Goal: Task Accomplishment & Management: Use online tool/utility

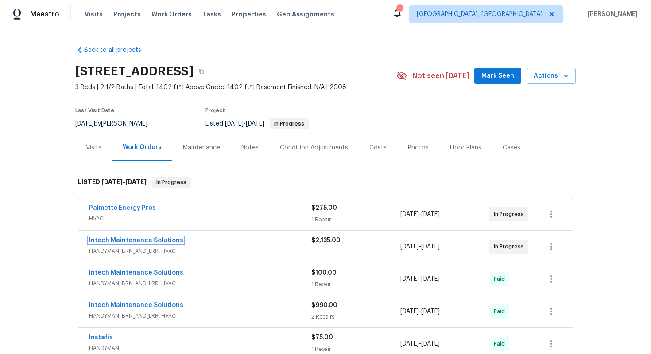
click at [139, 241] on link "Intech Maintenance Solutions" at bounding box center [136, 240] width 94 height 6
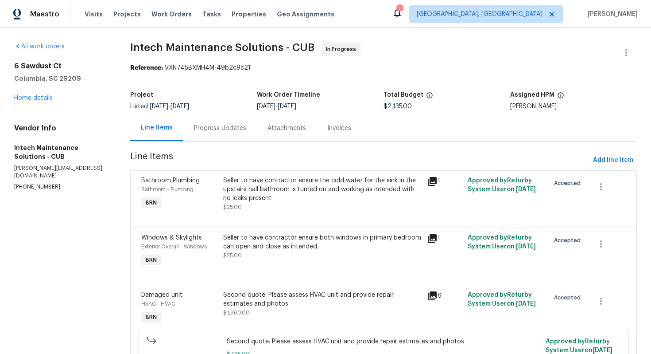
click at [222, 129] on div "Progress Updates" at bounding box center [220, 128] width 52 height 9
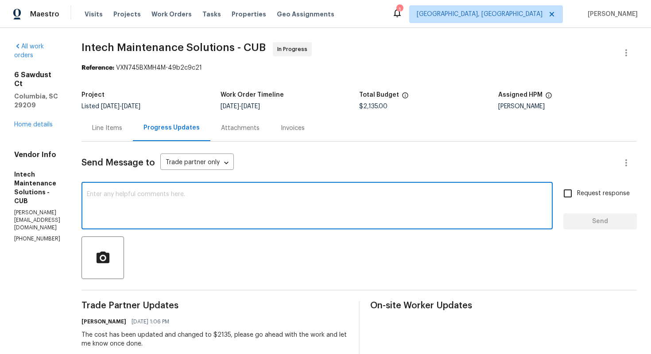
click at [319, 197] on textarea at bounding box center [317, 206] width 461 height 31
type textarea "R"
click at [278, 195] on textarea "Final inspection is scheduled for Monday, please have the work ompleted" at bounding box center [317, 206] width 461 height 31
click at [317, 195] on textarea "Final inspection is scheduled for Monday, please have the work completed" at bounding box center [317, 206] width 461 height 31
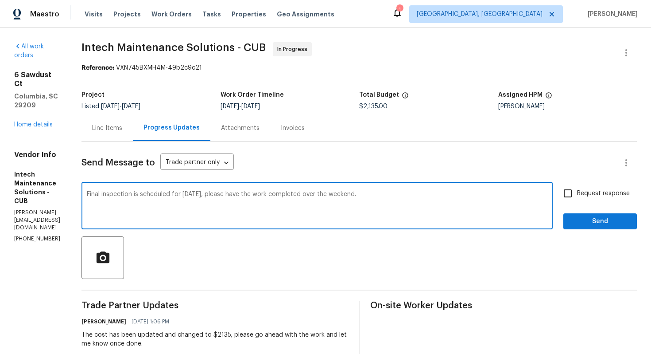
type textarea "Final inspection is scheduled for Monday, please have the work completed over t…"
click at [576, 193] on input "Request response" at bounding box center [568, 193] width 19 height 19
checkbox input "true"
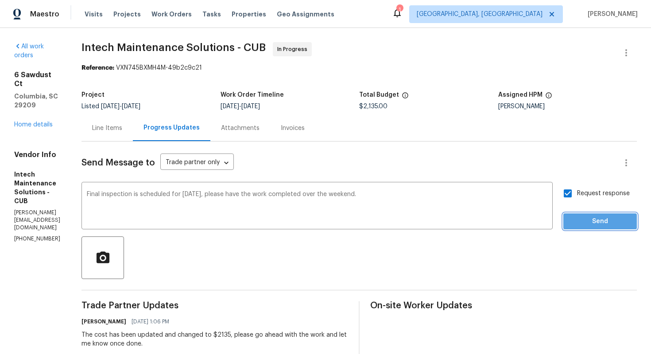
click at [578, 218] on span "Send" at bounding box center [600, 221] width 59 height 11
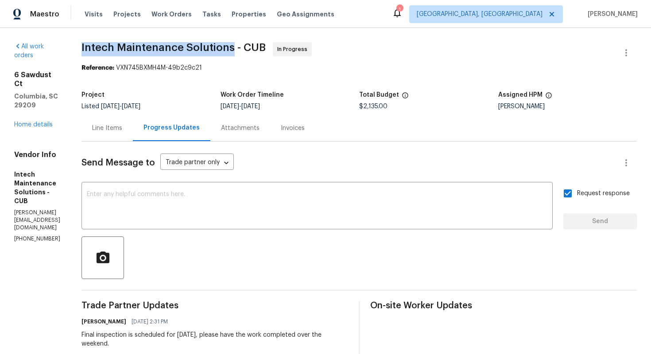
drag, startPoint x: 86, startPoint y: 46, endPoint x: 235, endPoint y: 44, distance: 148.5
copy span "Intech Maintenance Solutions"
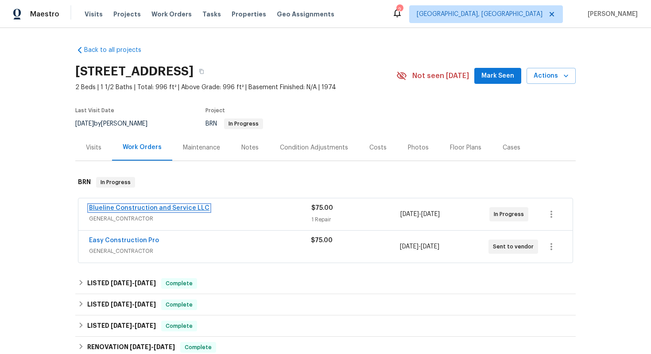
click at [156, 208] on link "Blueline Construction and Service LLC" at bounding box center [149, 208] width 121 height 6
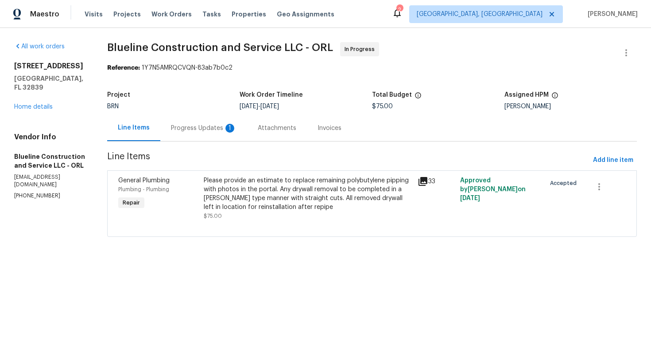
click at [234, 132] on div "1" at bounding box center [230, 128] width 9 height 9
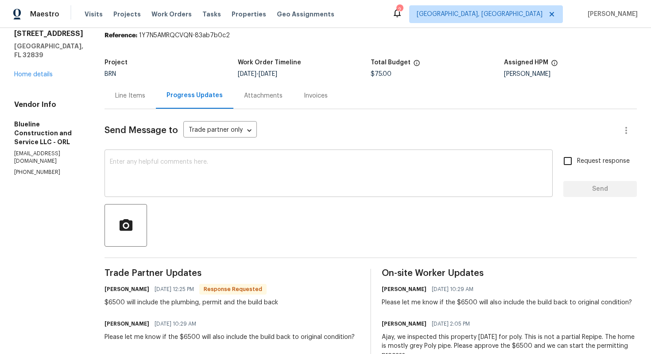
scroll to position [62, 0]
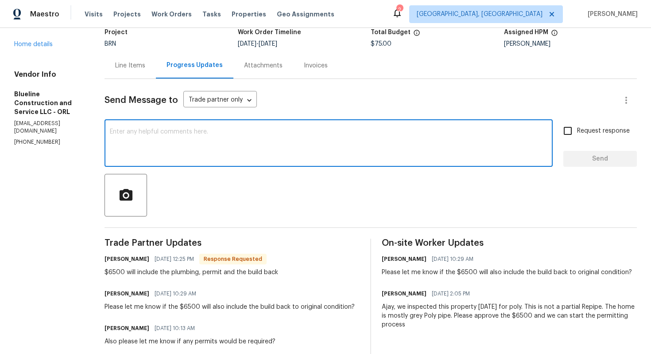
click at [230, 154] on textarea at bounding box center [329, 144] width 438 height 31
type textarea "Got it, I'll review the cost and let you know."
click at [568, 130] on input "Request response" at bounding box center [568, 130] width 19 height 19
checkbox input "true"
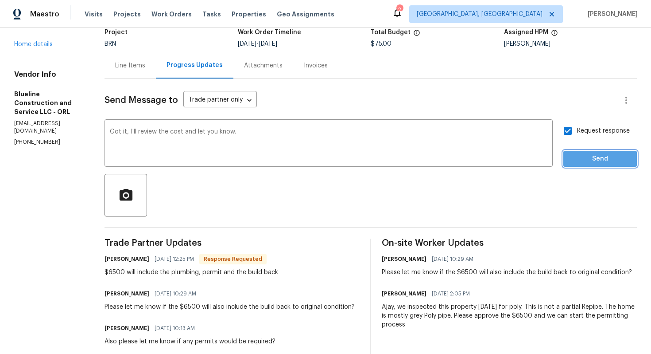
click at [578, 154] on span "Send" at bounding box center [600, 158] width 59 height 11
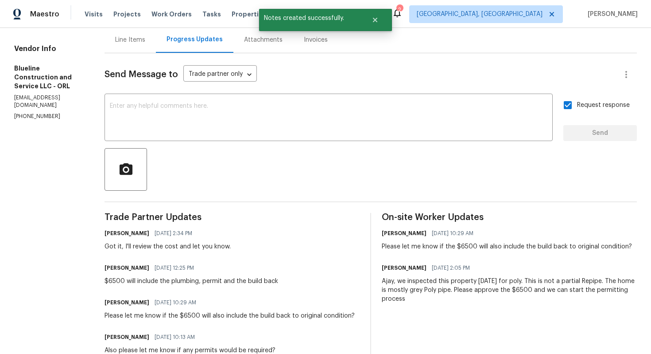
scroll to position [98, 0]
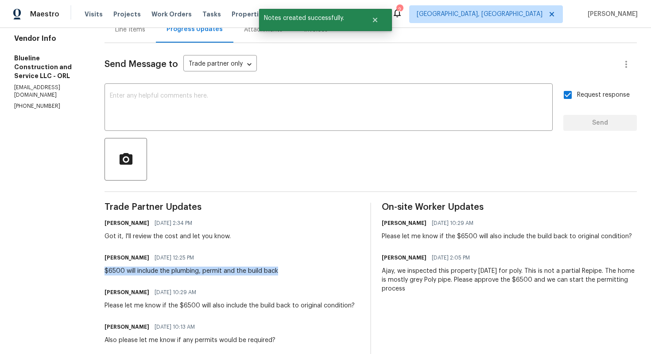
drag, startPoint x: 120, startPoint y: 271, endPoint x: 300, endPoint y: 269, distance: 180.4
click at [301, 269] on div "Chris Brown 08/22/2025 12:25 PM $6500 will include the plumbing, permit and the…" at bounding box center [232, 263] width 255 height 24
copy div "$6500 will include the plumbing, permit and the build back"
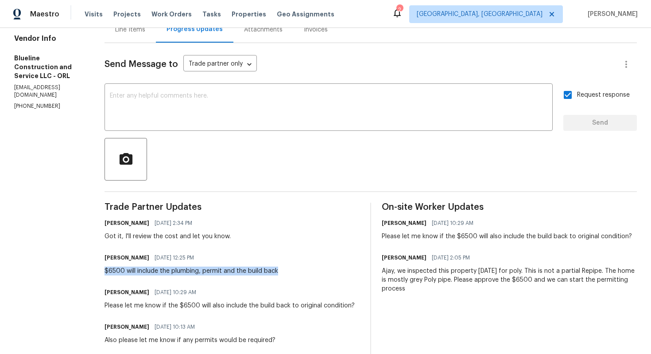
scroll to position [0, 0]
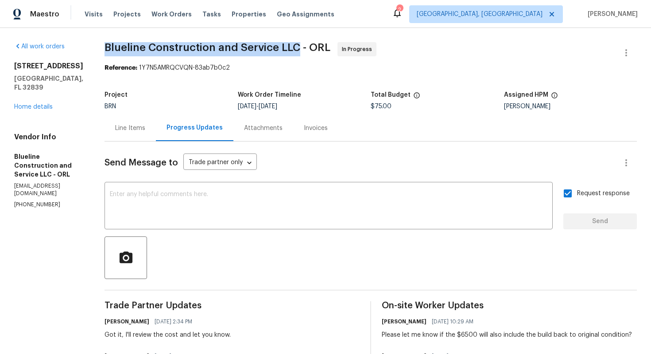
drag, startPoint x: 120, startPoint y: 46, endPoint x: 313, endPoint y: 44, distance: 193.2
click at [313, 44] on div "All work orders 5126 Picadilly Circus Ct # 11 Orlando, FL 32839 Home details Ve…" at bounding box center [325, 291] width 651 height 527
copy span "Blueline Construction and Service LLC"
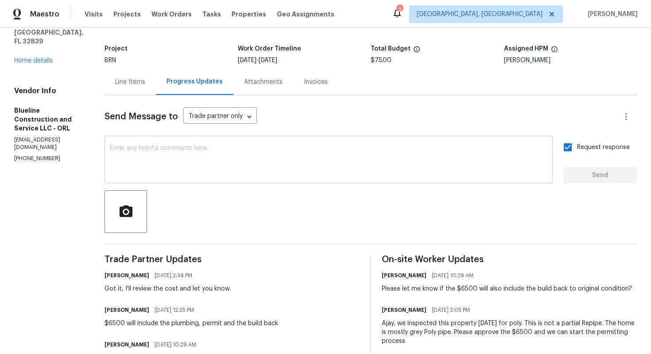
scroll to position [76, 0]
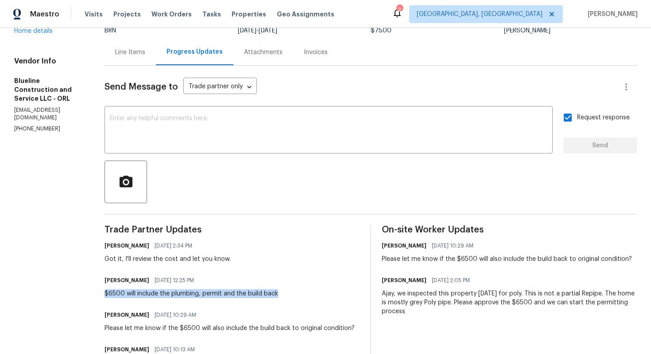
drag, startPoint x: 120, startPoint y: 294, endPoint x: 293, endPoint y: 297, distance: 173.7
click at [294, 297] on div "All work orders 5126 Picadilly Circus Ct # 11 Orlando, FL 32839 Home details Ve…" at bounding box center [325, 215] width 651 height 527
copy div "$6500 will include the plumbing, permit and the build back"
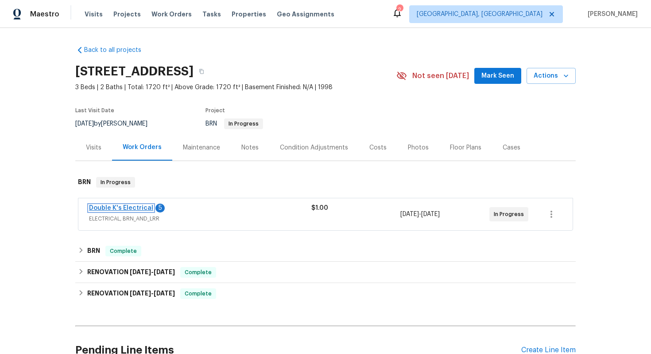
click at [130, 208] on link "Double K's Electrical" at bounding box center [121, 208] width 64 height 6
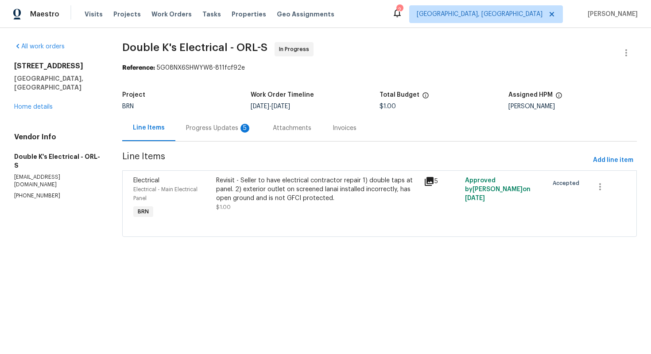
click at [233, 132] on div "Progress Updates 5" at bounding box center [219, 128] width 66 height 9
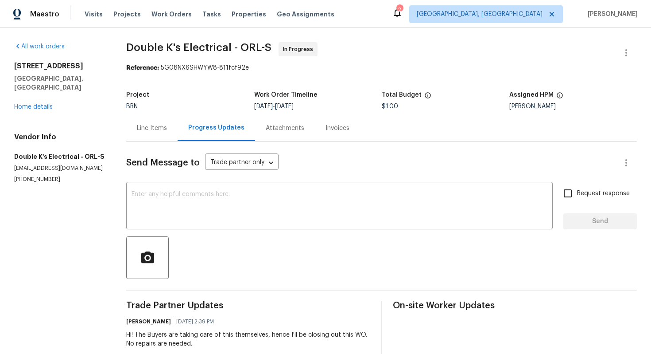
click at [155, 129] on div "Line Items" at bounding box center [152, 128] width 30 height 9
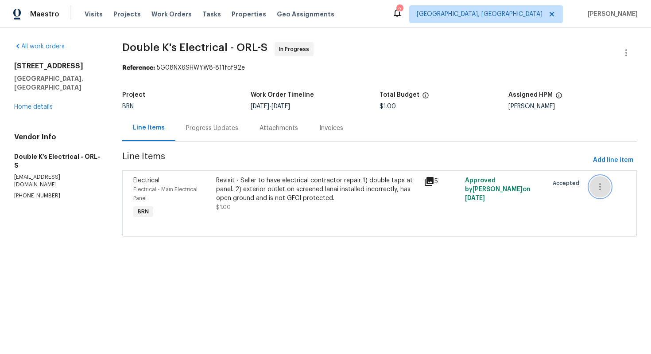
click at [600, 194] on button "button" at bounding box center [600, 186] width 21 height 21
click at [604, 187] on li "Cancel" at bounding box center [607, 186] width 34 height 15
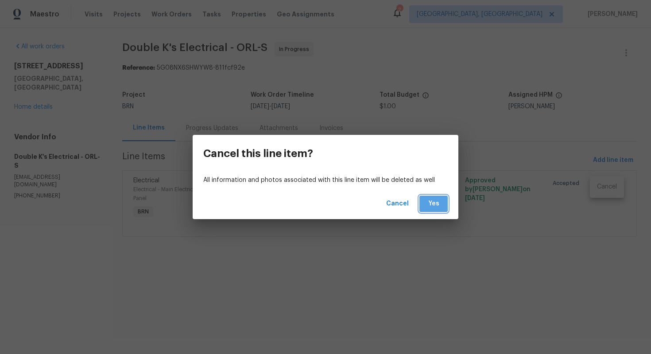
click at [435, 202] on span "Yes" at bounding box center [434, 203] width 14 height 11
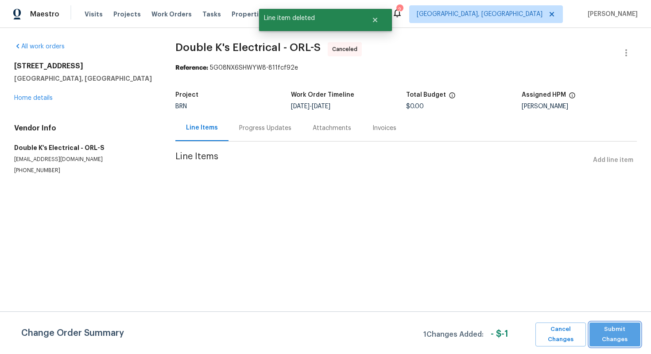
click at [631, 339] on span "Submit Changes" at bounding box center [615, 334] width 42 height 20
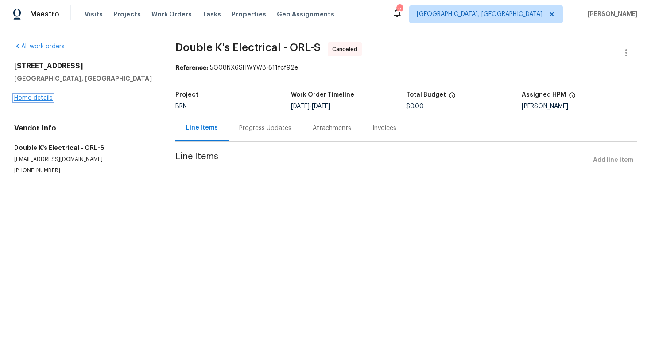
click at [29, 98] on link "Home details" at bounding box center [33, 98] width 39 height 6
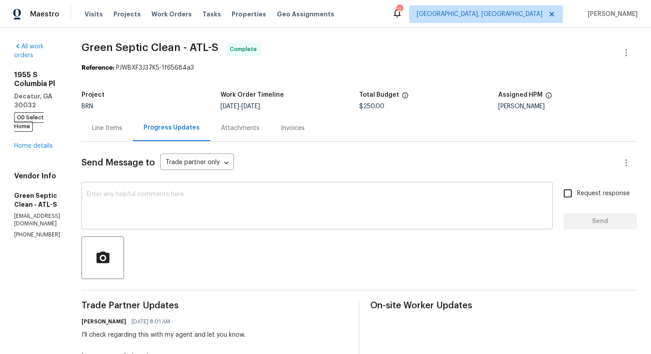
click at [295, 195] on textarea at bounding box center [317, 206] width 461 height 31
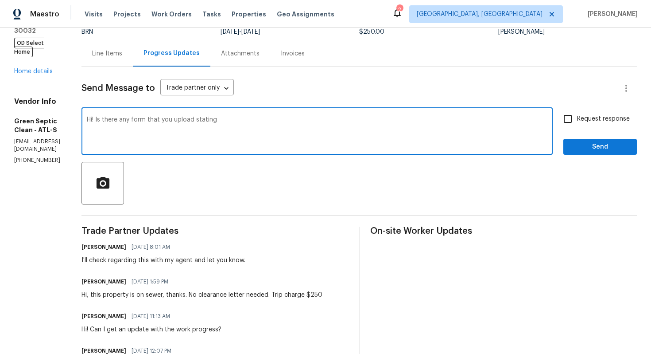
scroll to position [76, 0]
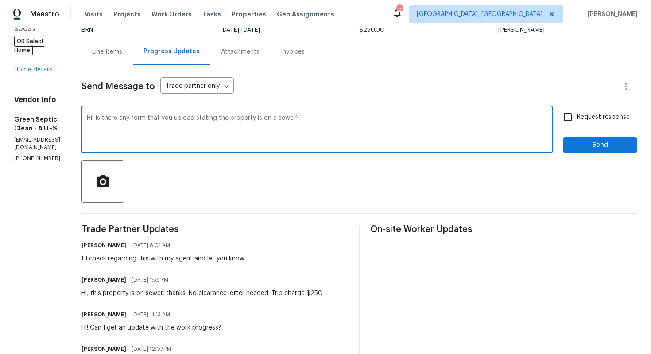
type textarea "Hi! Is there any form that you upload stating the property is on a sewer?"
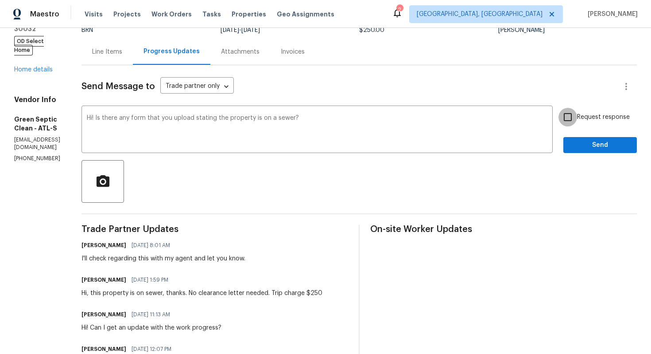
click at [567, 126] on input "Request response" at bounding box center [568, 117] width 19 height 19
checkbox input "true"
click at [579, 143] on span "Send" at bounding box center [600, 145] width 59 height 11
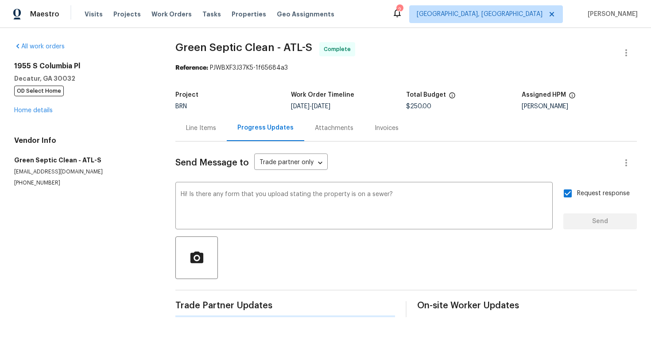
scroll to position [0, 0]
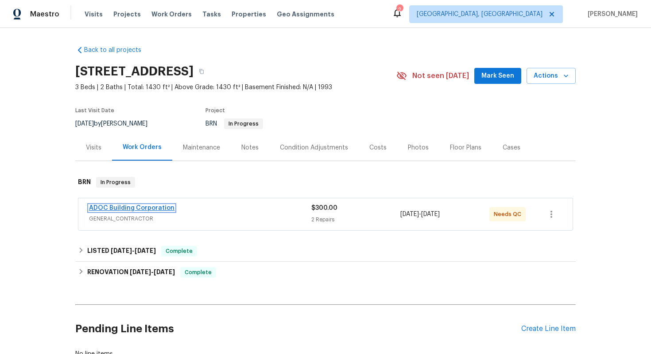
click at [114, 206] on link "ADOC Building Corporation" at bounding box center [132, 208] width 86 height 6
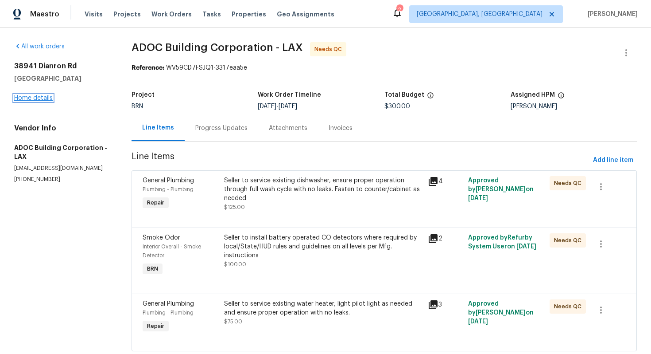
click at [47, 97] on link "Home details" at bounding box center [33, 98] width 39 height 6
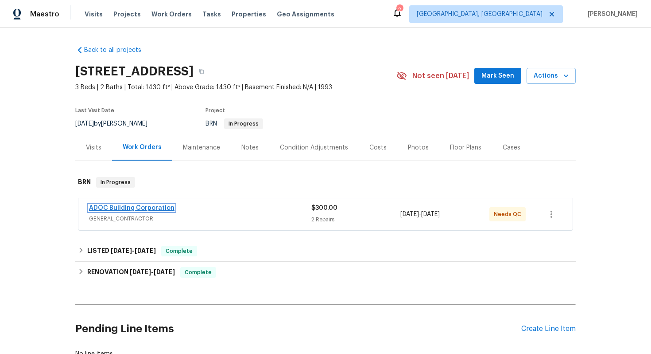
click at [138, 209] on link "ADOC Building Corporation" at bounding box center [132, 208] width 86 height 6
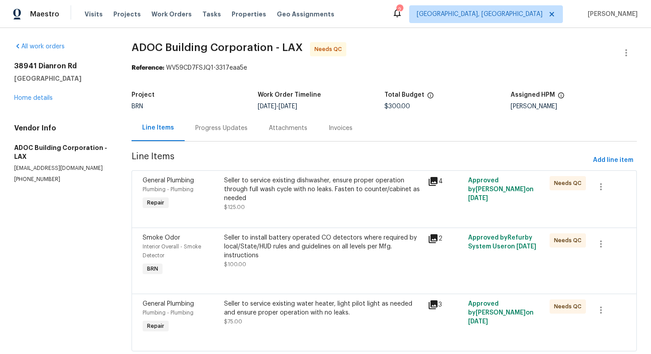
scroll to position [23, 0]
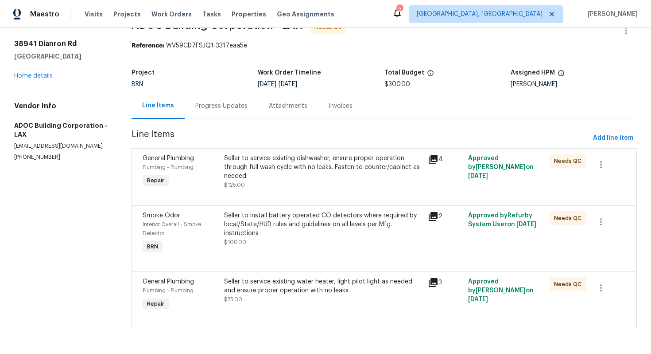
click at [223, 108] on div "Progress Updates" at bounding box center [221, 105] width 52 height 9
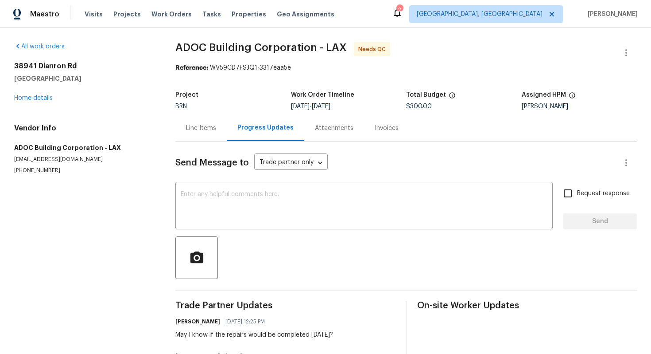
click at [200, 133] on div "Line Items" at bounding box center [200, 128] width 51 height 26
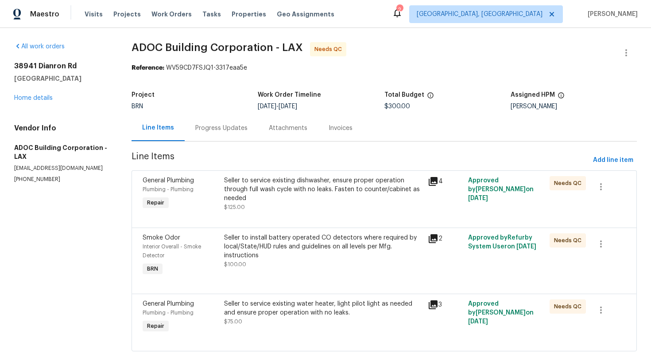
click at [319, 197] on div "Seller to service existing dishwasher, ensure proper operation through full was…" at bounding box center [323, 189] width 198 height 27
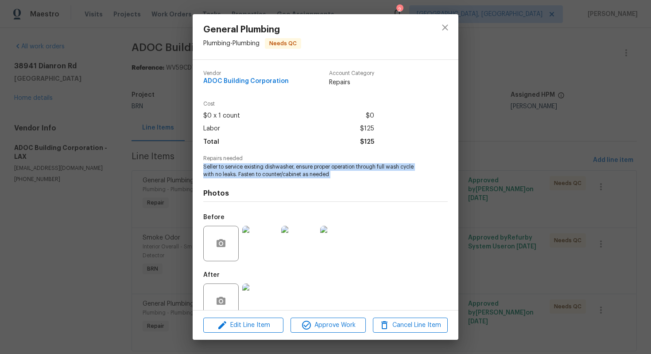
drag, startPoint x: 204, startPoint y: 167, endPoint x: 322, endPoint y: 184, distance: 119.1
click at [322, 185] on div "Vendor ADOC Building Corporation Account Category Repairs Cost $0 x 1 count $0 …" at bounding box center [325, 193] width 245 height 261
copy span "Seller to service existing dishwasher, ensure proper operation through full was…"
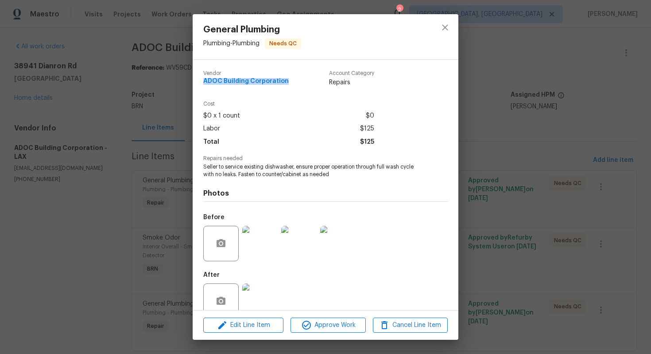
drag, startPoint x: 203, startPoint y: 82, endPoint x: 293, endPoint y: 86, distance: 90.0
click at [294, 86] on div "Vendor ADOC Building Corporation Account Category Repairs Cost $0 x 1 count $0 …" at bounding box center [326, 185] width 266 height 250
copy span "ADOC Building Corporation"
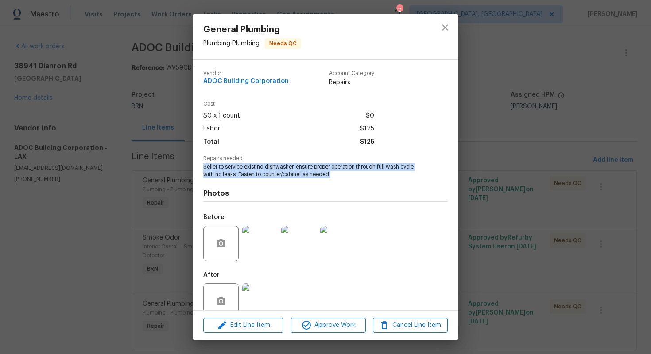
drag, startPoint x: 199, startPoint y: 168, endPoint x: 339, endPoint y: 182, distance: 139.9
click at [339, 182] on div "Vendor ADOC Building Corporation Account Category Repairs Cost $0 x 1 count $0 …" at bounding box center [326, 185] width 266 height 250
copy span "Seller to service existing dishwasher, ensure proper operation through full was…"
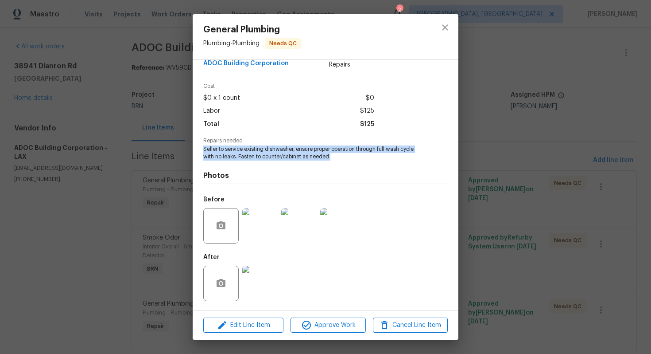
click at [335, 237] on img at bounding box center [337, 225] width 35 height 35
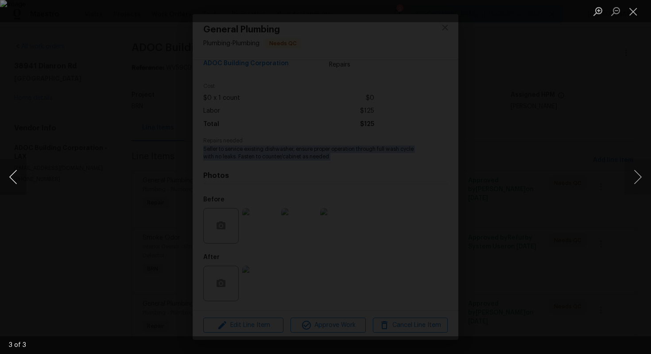
click at [17, 180] on button "Previous image" at bounding box center [13, 176] width 27 height 35
click at [16, 174] on button "Previous image" at bounding box center [13, 176] width 27 height 35
click at [326, 205] on img "Lightbox" at bounding box center [325, 177] width 371 height 202
click at [331, 160] on img "Lightbox" at bounding box center [325, 177] width 371 height 202
click at [631, 13] on button "Close lightbox" at bounding box center [634, 12] width 18 height 16
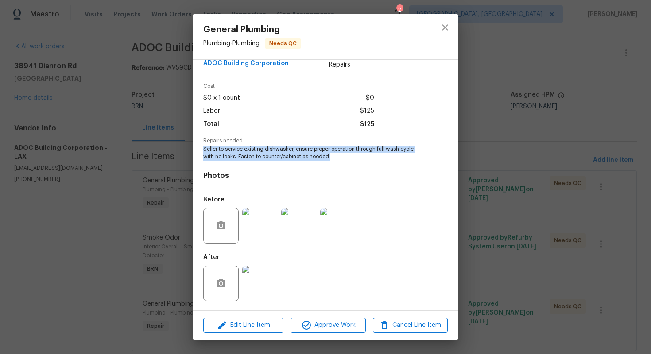
click at [259, 282] on img at bounding box center [259, 282] width 35 height 35
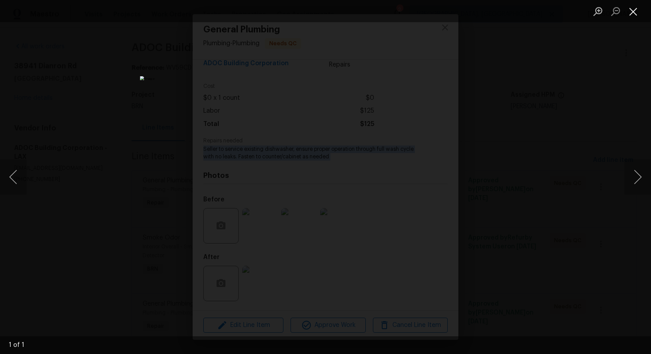
click at [634, 10] on button "Close lightbox" at bounding box center [634, 12] width 18 height 16
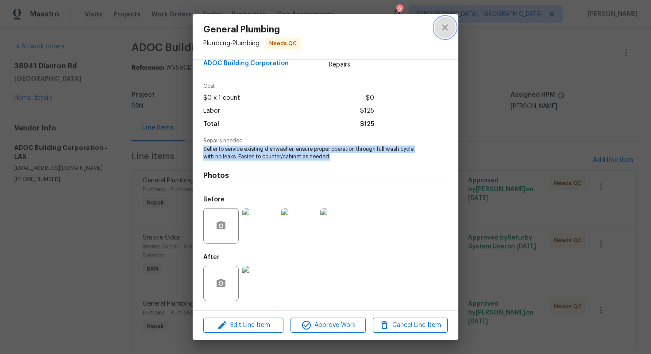
click at [444, 27] on icon "close" at bounding box center [445, 27] width 11 height 11
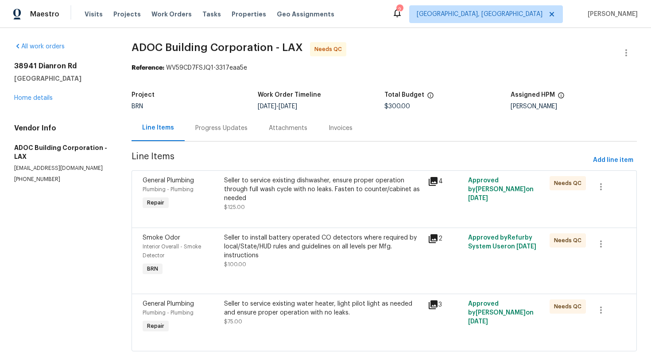
scroll to position [23, 0]
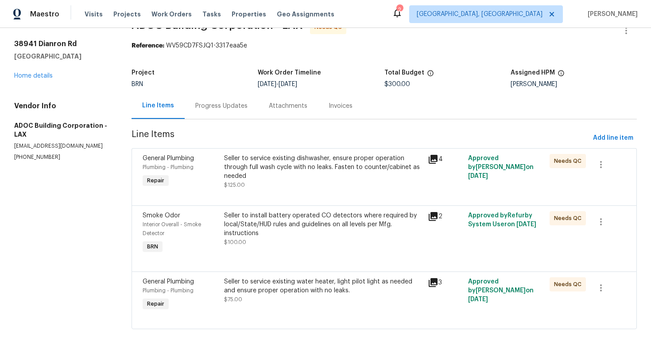
click at [281, 224] on div "Seller to install battery operated CO detectors where required by local/State/H…" at bounding box center [323, 224] width 198 height 27
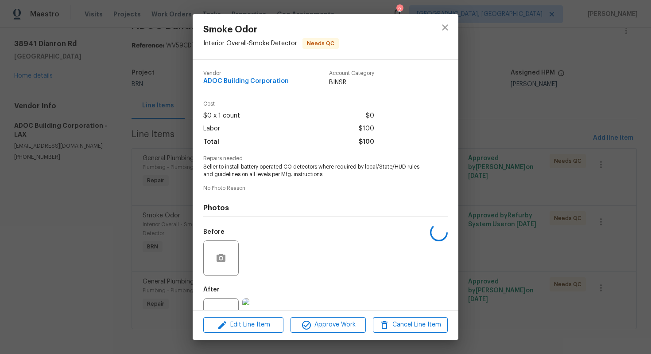
scroll to position [32, 0]
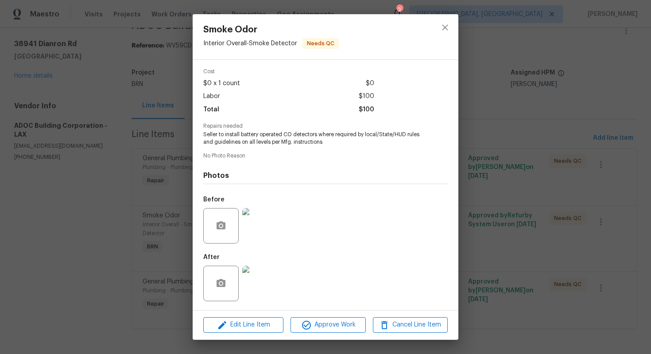
click at [281, 139] on span "Seller to install battery operated CO detectors where required by local/State/H…" at bounding box center [313, 138] width 220 height 15
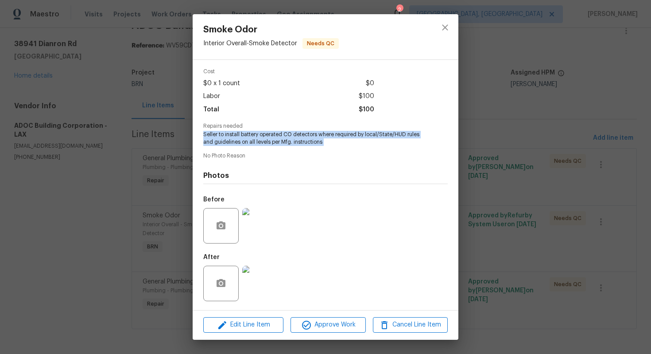
copy span "Seller to install battery operated CO detectors where required by local/State/H…"
click at [221, 284] on icon "button" at bounding box center [221, 283] width 11 height 11
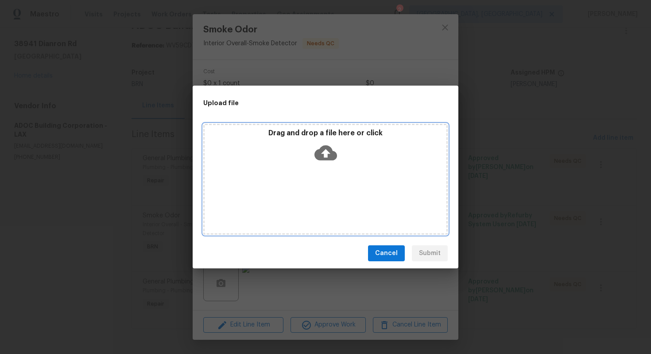
click at [338, 153] on div "Drag and drop a file here or click" at bounding box center [326, 148] width 242 height 38
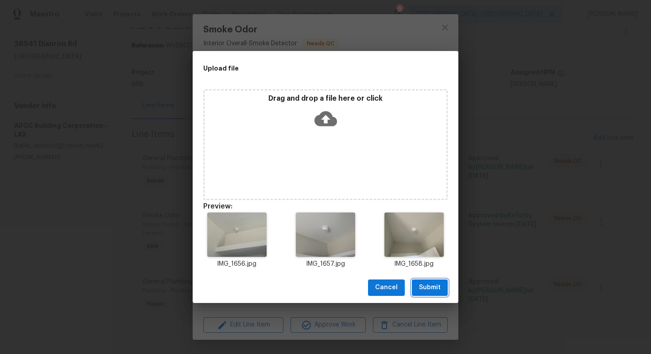
click at [436, 290] on span "Submit" at bounding box center [430, 287] width 22 height 11
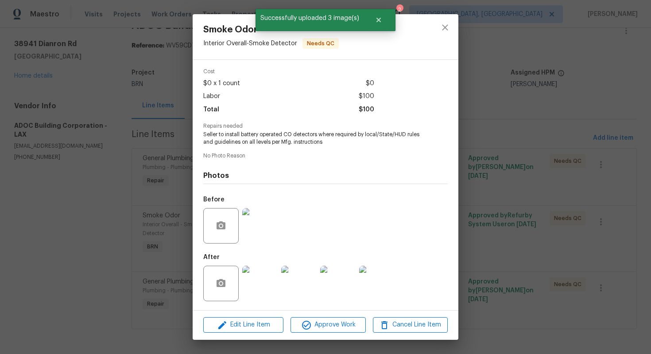
click at [348, 284] on img at bounding box center [337, 282] width 35 height 35
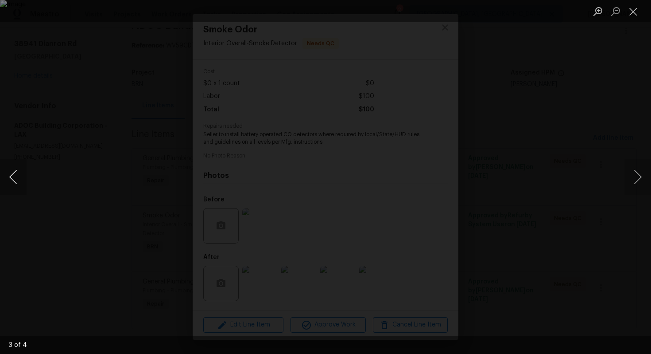
click at [20, 178] on button "Previous image" at bounding box center [13, 176] width 27 height 35
click at [18, 169] on button "Previous image" at bounding box center [13, 176] width 27 height 35
click at [636, 14] on button "Close lightbox" at bounding box center [634, 12] width 18 height 16
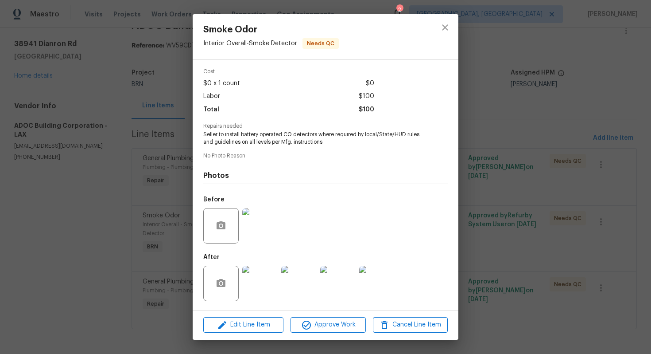
click at [477, 164] on div "Smoke Odor Interior Overall - Smoke Detector Needs QC Vendor ADOC Building Corp…" at bounding box center [325, 177] width 651 height 354
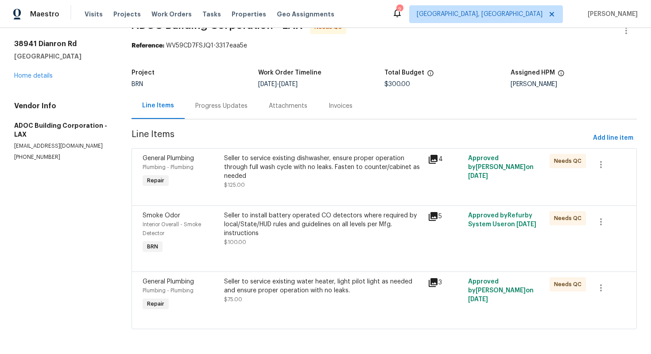
click at [343, 171] on div "Seller to service existing dishwasher, ensure proper operation through full was…" at bounding box center [323, 167] width 198 height 27
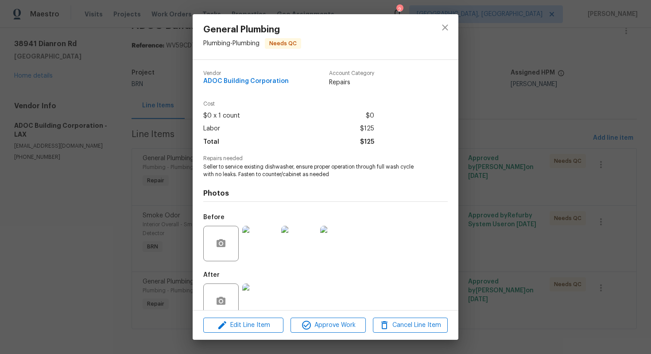
scroll to position [18, 0]
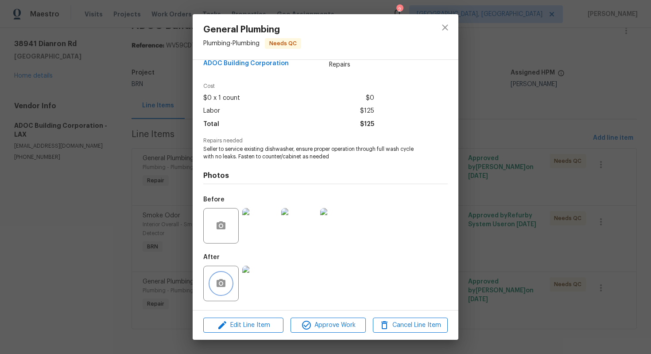
click at [220, 280] on icon "button" at bounding box center [221, 283] width 9 height 8
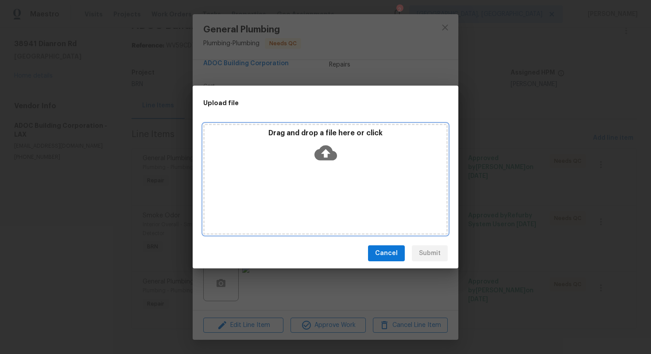
click at [329, 151] on icon at bounding box center [326, 152] width 23 height 15
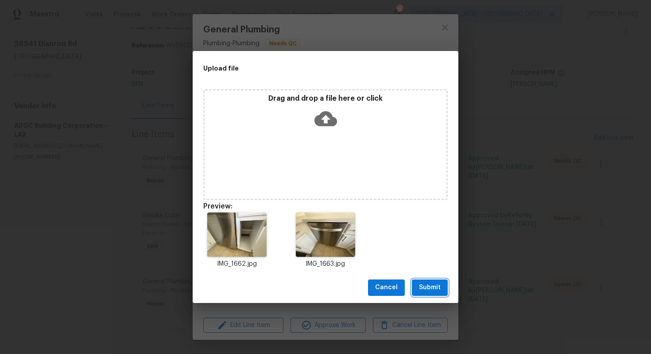
click at [437, 284] on span "Submit" at bounding box center [430, 287] width 22 height 11
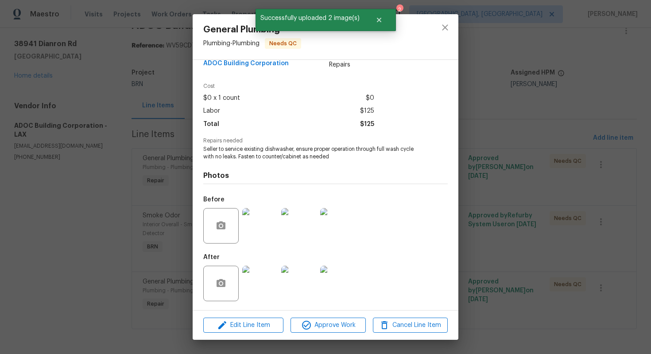
click at [303, 281] on img at bounding box center [298, 282] width 35 height 35
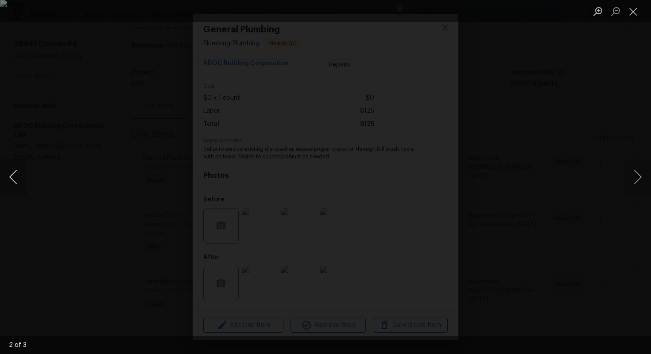
click at [12, 176] on button "Previous image" at bounding box center [13, 176] width 27 height 35
click at [290, 204] on img "Lightbox" at bounding box center [325, 177] width 651 height 354
click at [634, 4] on button "Close lightbox" at bounding box center [634, 12] width 18 height 16
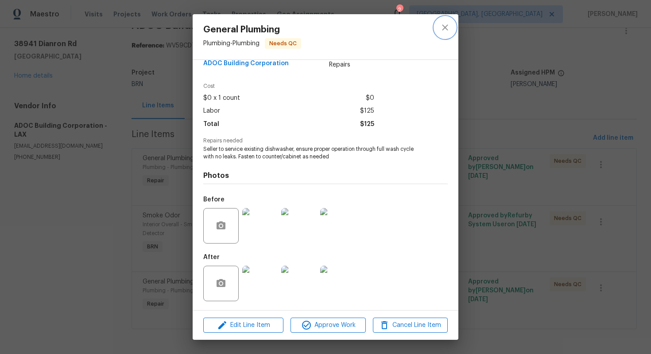
click at [445, 27] on icon "close" at bounding box center [445, 27] width 6 height 6
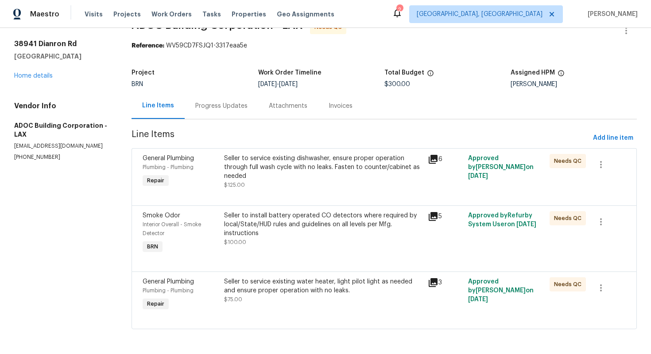
click at [306, 292] on div "Seller to service existing water heater, light pilot light as needed and ensure…" at bounding box center [323, 286] width 198 height 18
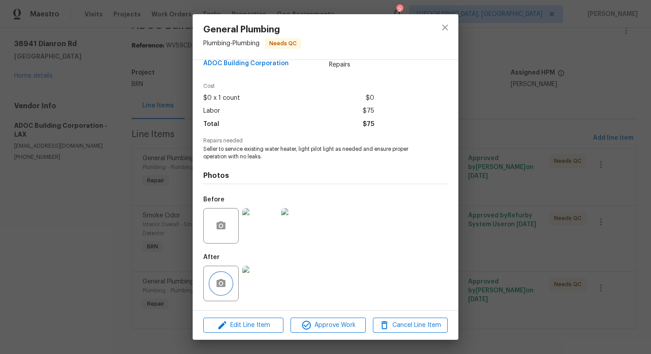
click at [218, 282] on icon "button" at bounding box center [221, 283] width 9 height 8
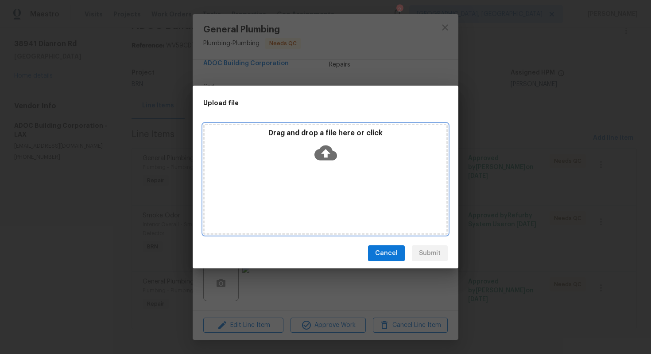
click at [326, 156] on icon at bounding box center [326, 152] width 23 height 23
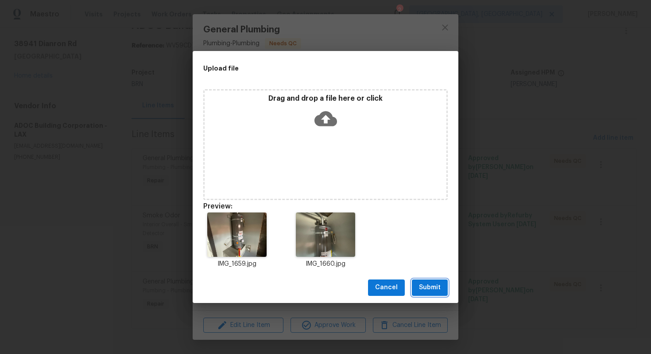
click at [441, 288] on button "Submit" at bounding box center [430, 287] width 36 height 16
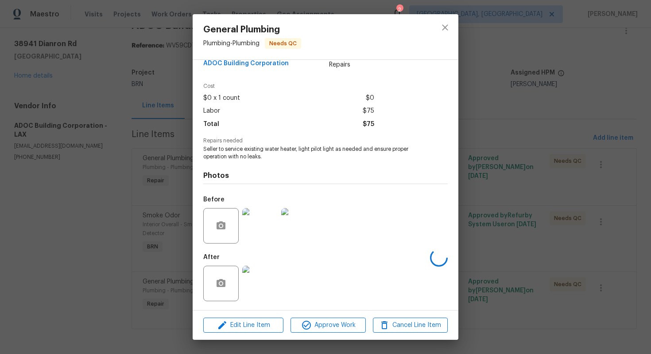
click at [316, 148] on span "Seller to service existing water heater, light pilot light as needed and ensure…" at bounding box center [313, 152] width 220 height 15
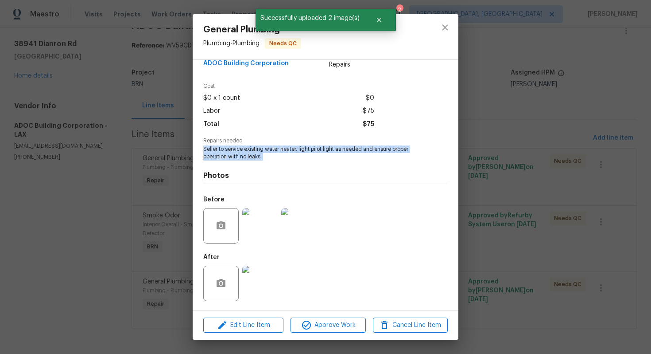
copy span "Seller to service existing water heater, light pilot light as needed and ensure…"
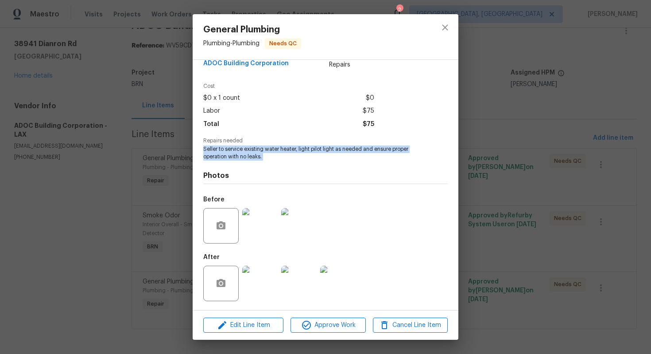
click at [308, 236] on img at bounding box center [298, 225] width 35 height 35
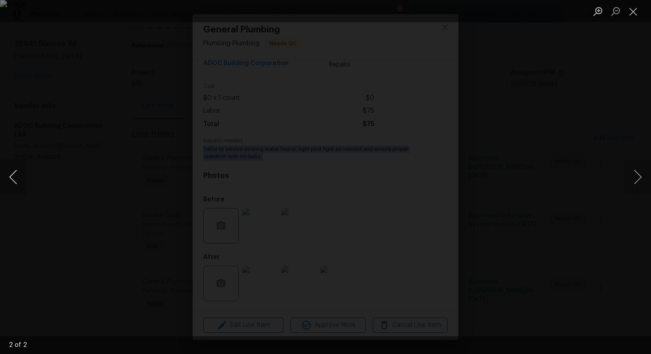
click at [11, 185] on button "Previous image" at bounding box center [13, 176] width 27 height 35
click at [643, 7] on ul "Lightbox" at bounding box center [620, 11] width 62 height 22
click at [639, 11] on button "Close lightbox" at bounding box center [634, 12] width 18 height 16
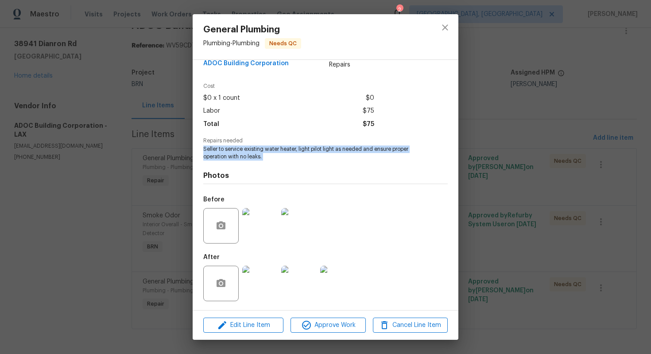
click at [347, 278] on img at bounding box center [337, 282] width 35 height 35
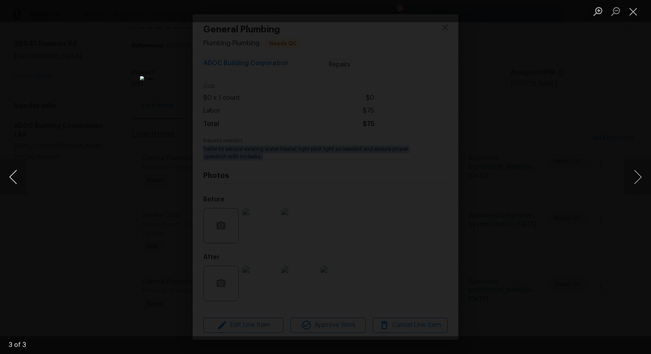
click at [18, 179] on button "Previous image" at bounding box center [13, 176] width 27 height 35
click at [22, 170] on button "Previous image" at bounding box center [13, 176] width 27 height 35
